Goal: Check status: Check status

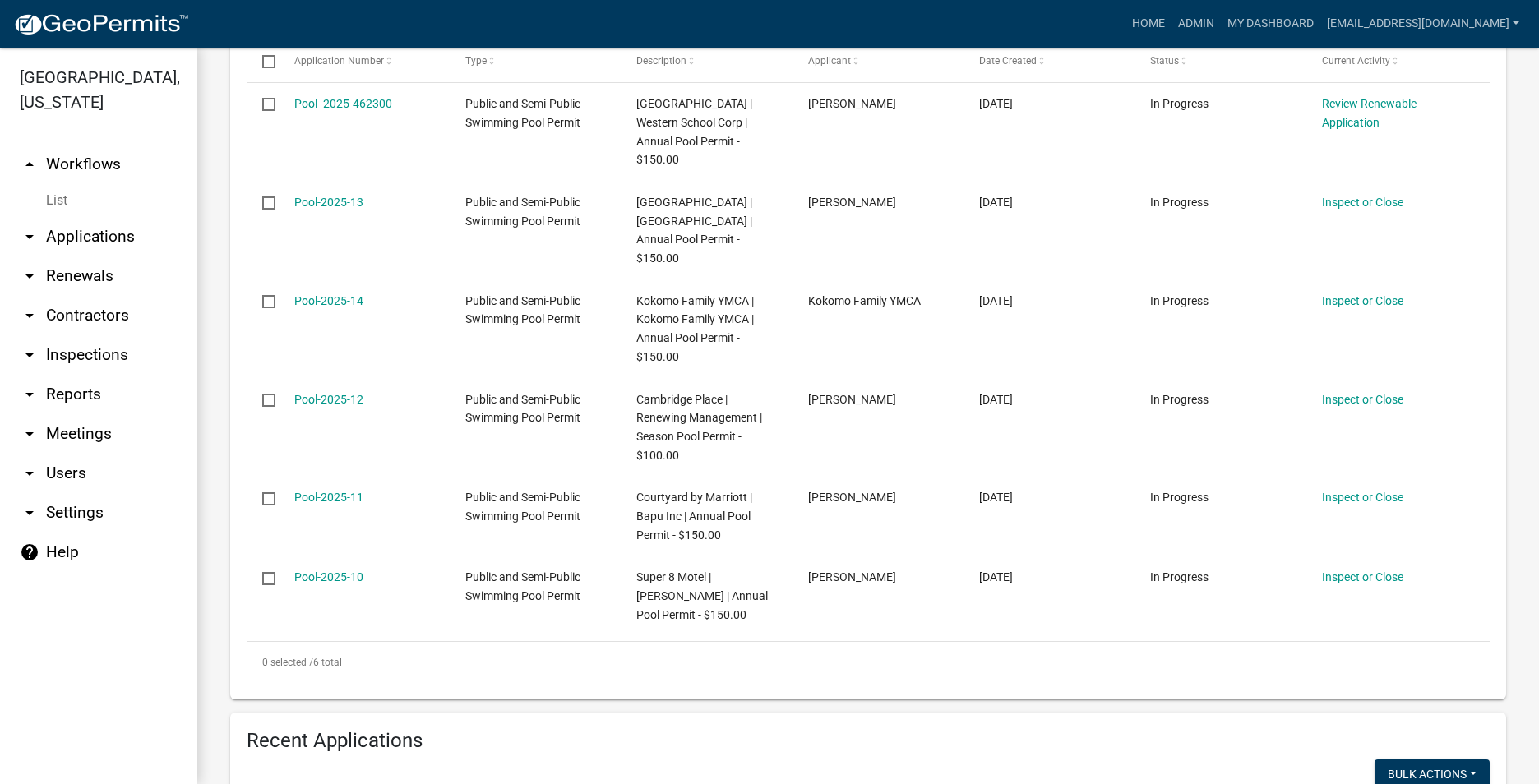
scroll to position [483, 0]
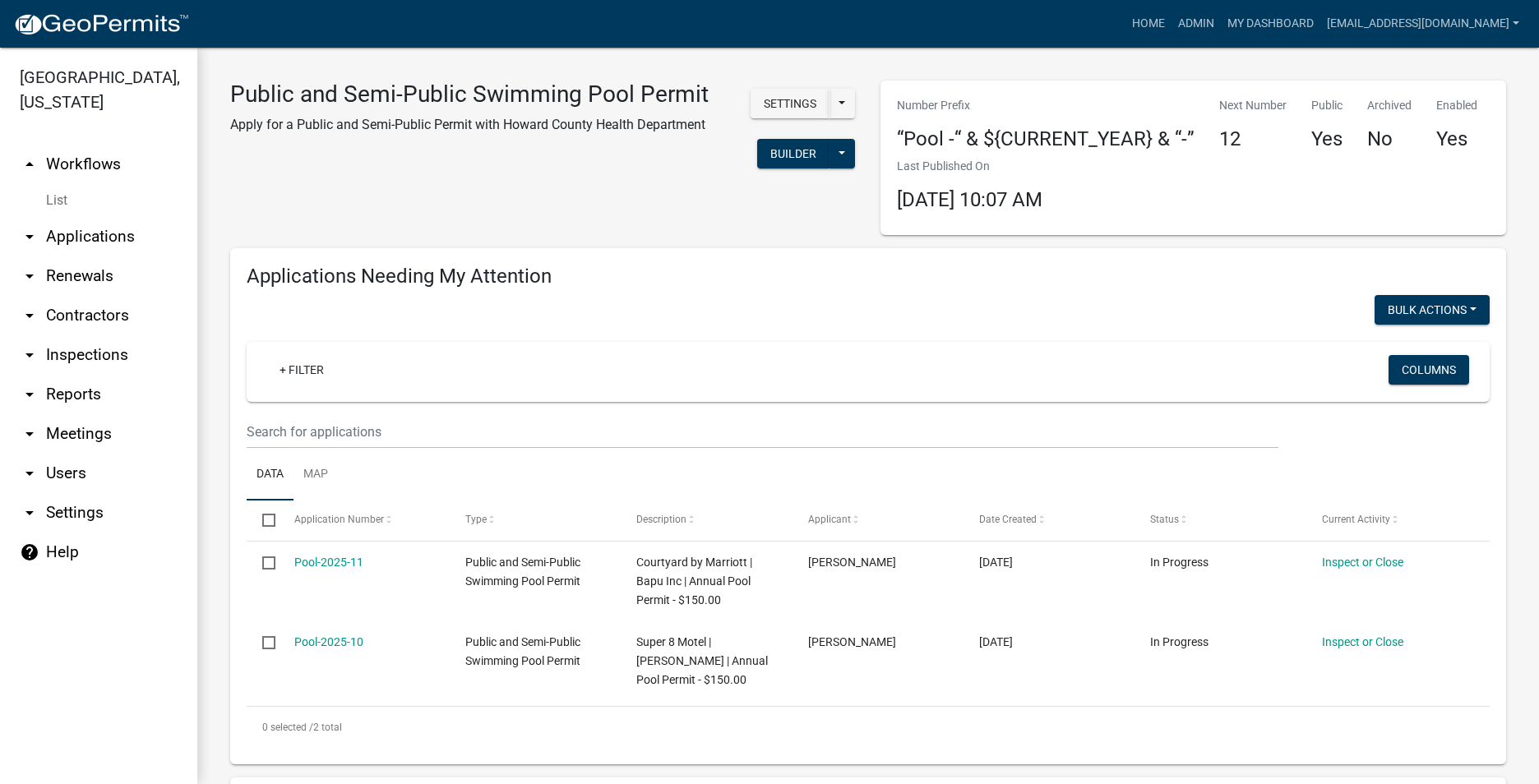
scroll to position [1952, 0]
